Goal: Information Seeking & Learning: Find specific fact

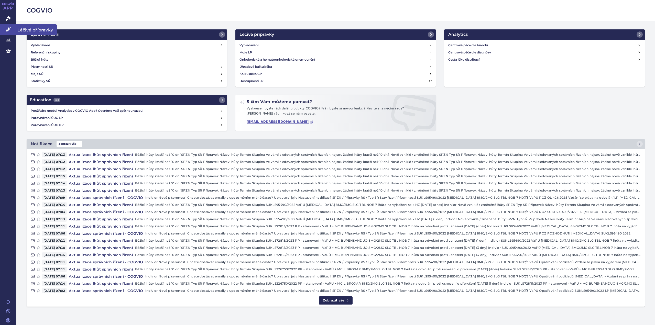
click at [6, 29] on icon at bounding box center [8, 29] width 5 height 5
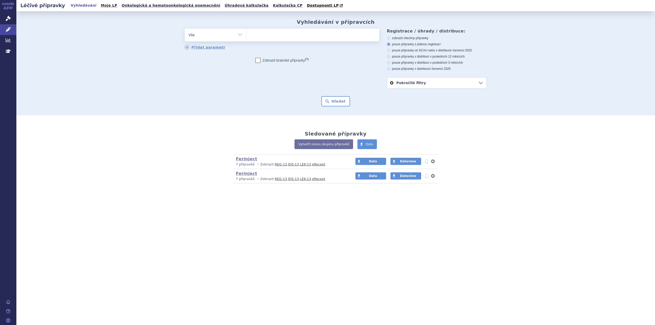
click at [267, 34] on ul at bounding box center [312, 34] width 133 height 11
click at [246, 34] on select at bounding box center [246, 34] width 0 height 13
paste input "[MEDICAL_DATA] TEVA"
type input "[MEDICAL_DATA] TEVA"
select select "[MEDICAL_DATA] TEVA"
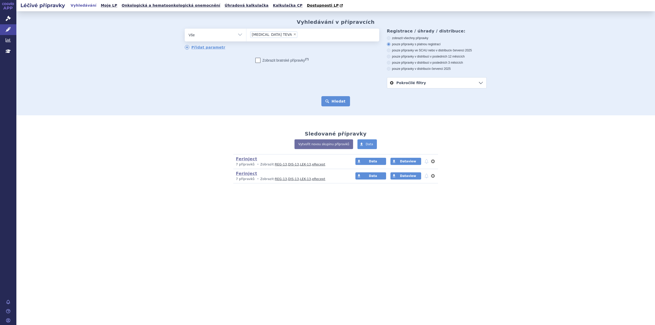
click at [334, 103] on button "Hledat" at bounding box center [335, 101] width 29 height 10
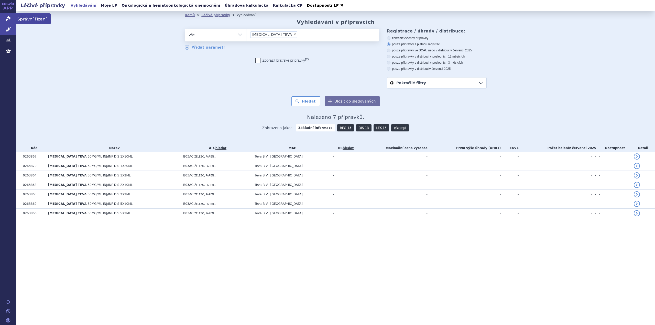
click at [6, 19] on icon at bounding box center [8, 18] width 5 height 5
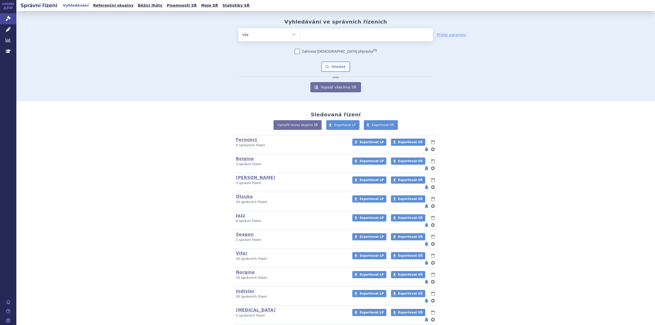
click at [314, 33] on ul at bounding box center [366, 33] width 133 height 11
click at [300, 33] on select at bounding box center [300, 34] width 0 height 13
paste input "[MEDICAL_DATA] TEVA"
type input "[MEDICAL_DATA] TEVA"
select select "[MEDICAL_DATA] TEVA"
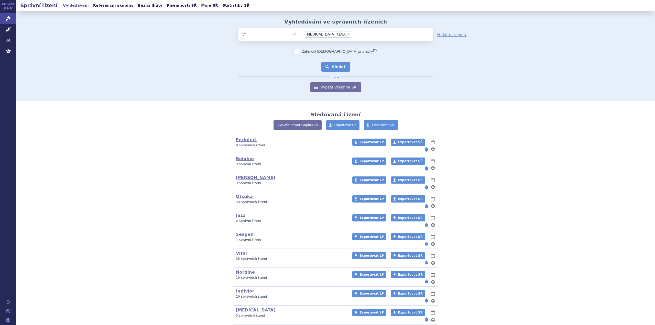
click at [335, 64] on button "Hledat" at bounding box center [335, 67] width 29 height 10
